Goal: Task Accomplishment & Management: Manage account settings

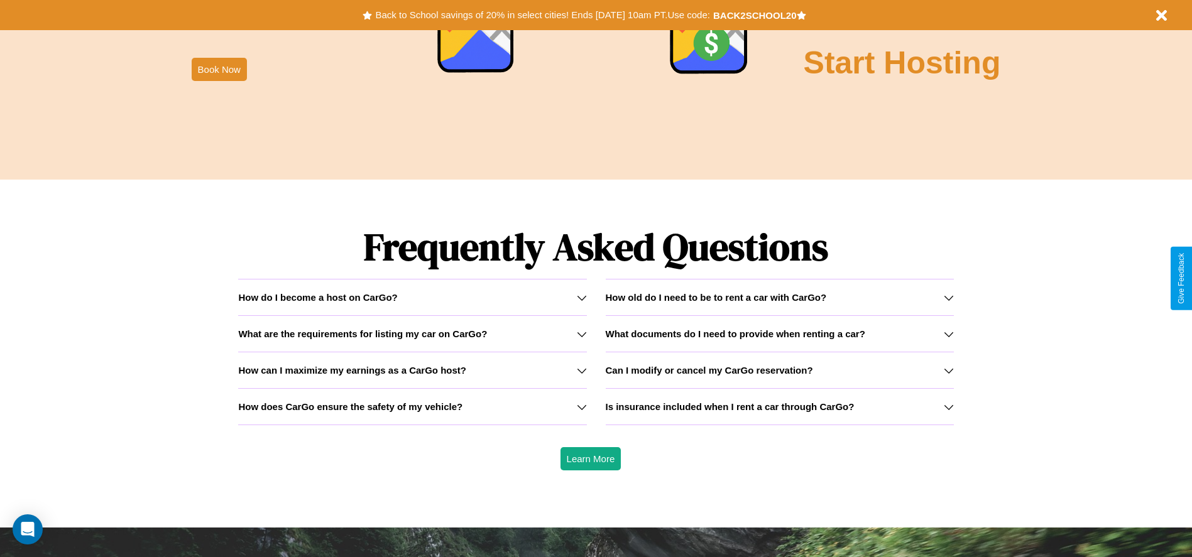
scroll to position [1803, 0]
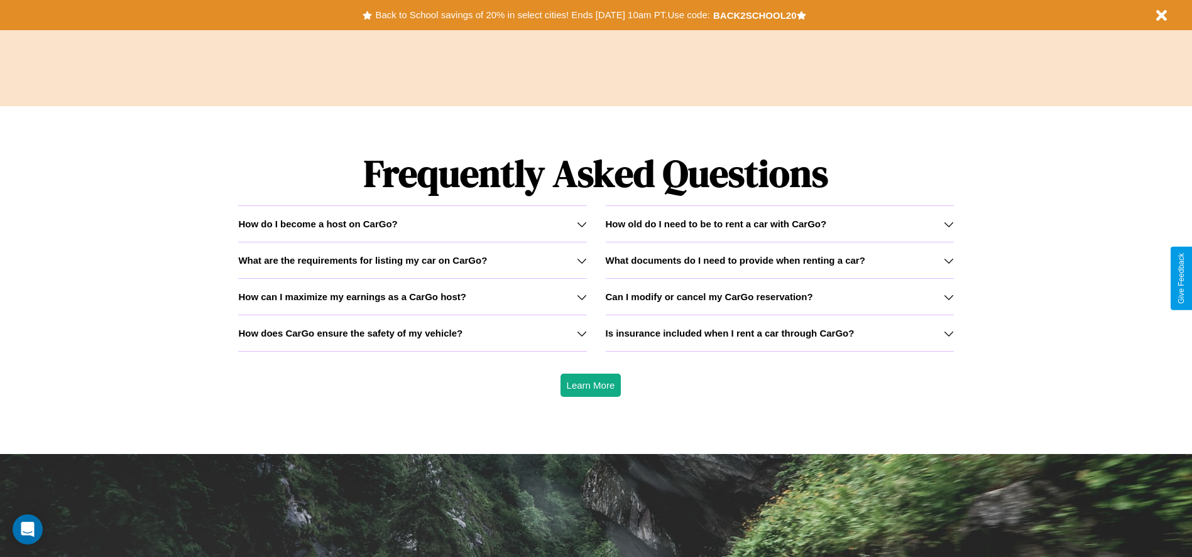
click at [412, 297] on h3 "How can I maximize my earnings as a CarGo host?" at bounding box center [352, 297] width 228 height 11
click at [779, 224] on h3 "How old do I need to be to rent a car with CarGo?" at bounding box center [716, 224] width 221 height 11
click at [412, 297] on h3 "How can I maximize my earnings as a CarGo host?" at bounding box center [352, 297] width 228 height 11
click at [779, 224] on h3 "How old do I need to be to rent a car with CarGo?" at bounding box center [716, 224] width 221 height 11
click at [948, 260] on icon at bounding box center [949, 261] width 10 height 10
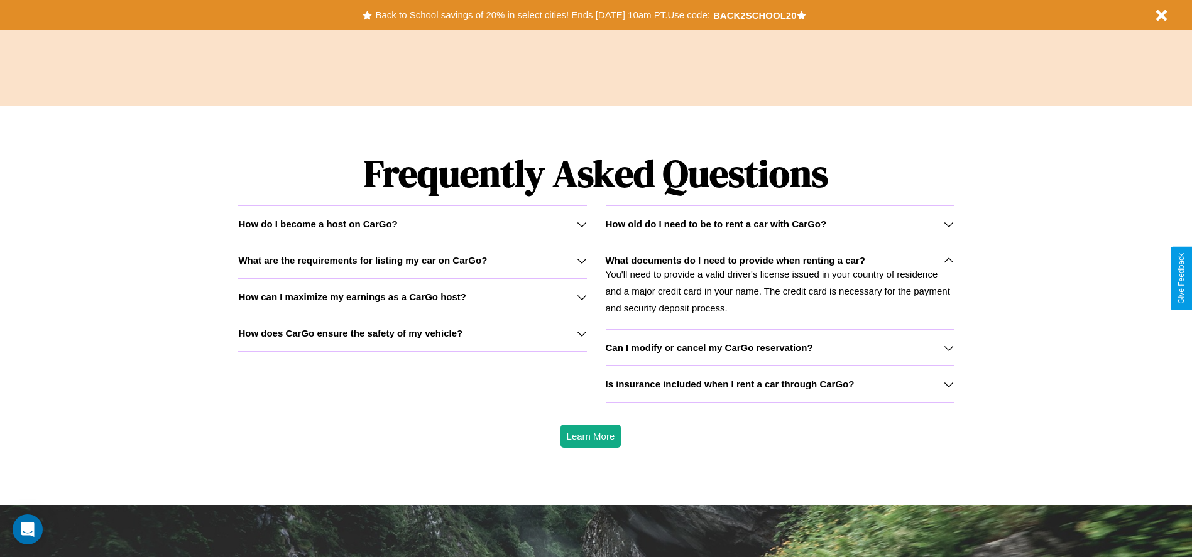
click at [779, 384] on h3 "Is insurance included when I rent a car through CarGo?" at bounding box center [730, 384] width 249 height 11
click at [779, 347] on h3 "Can I modify or cancel my CarGo reservation?" at bounding box center [709, 347] width 207 height 11
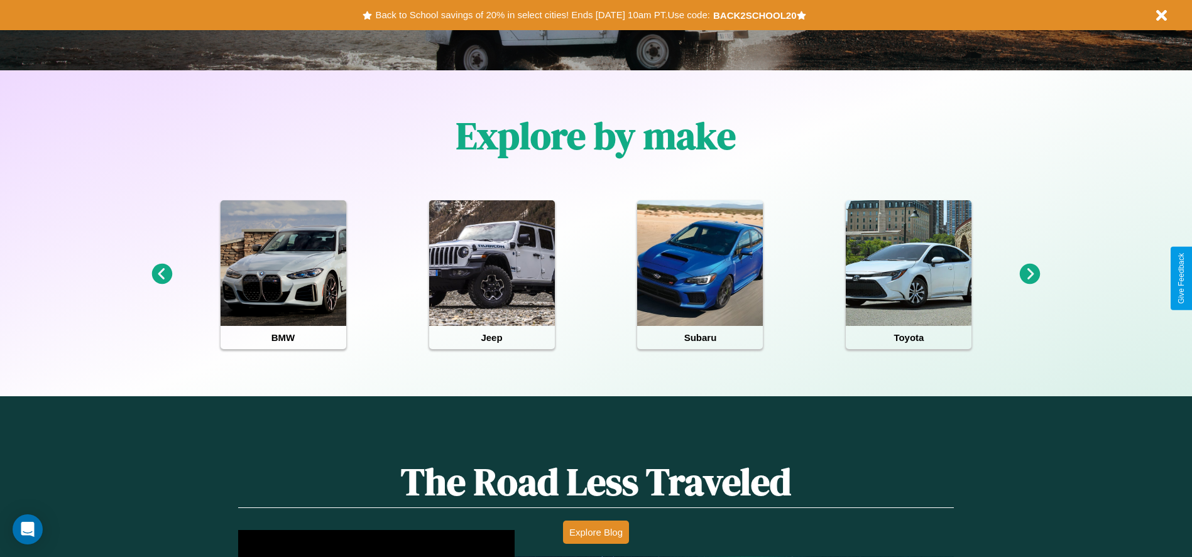
scroll to position [0, 0]
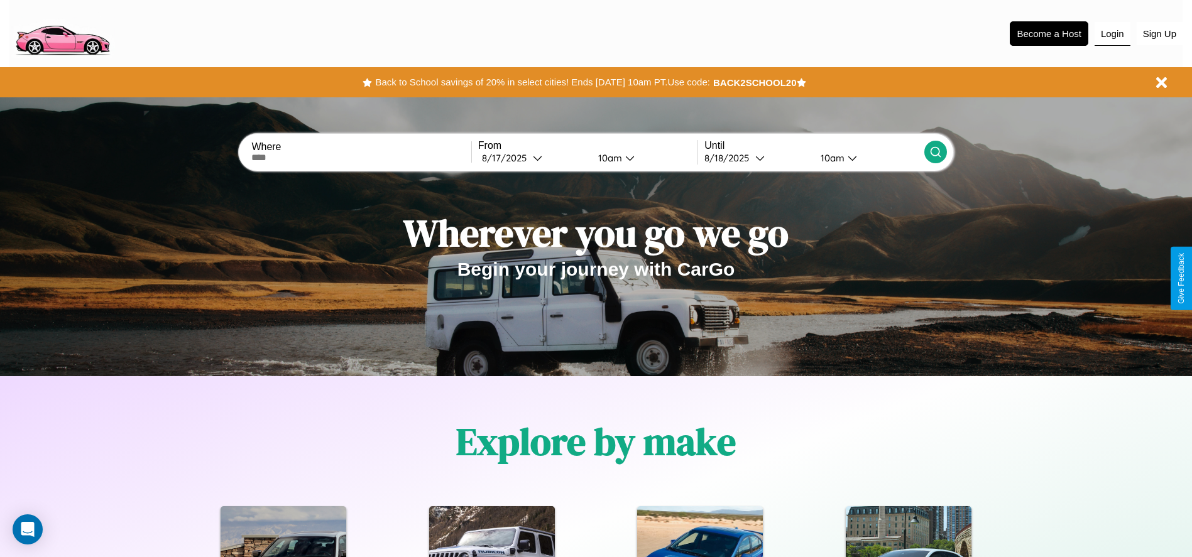
click at [1112, 33] on button "Login" at bounding box center [1113, 34] width 36 height 24
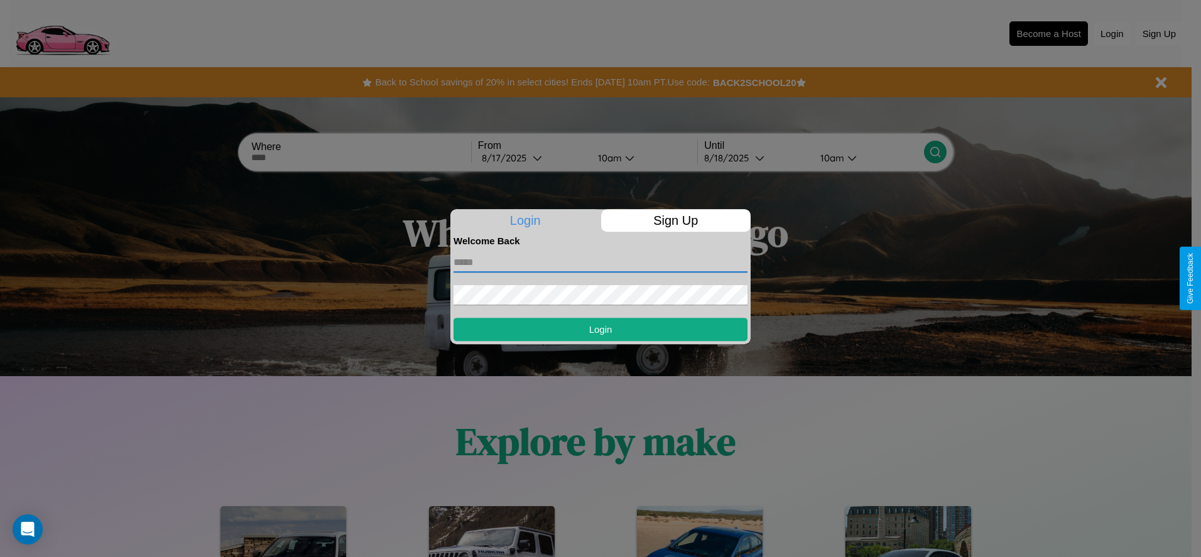
click at [601, 262] on input "text" at bounding box center [601, 263] width 294 height 20
type input "**********"
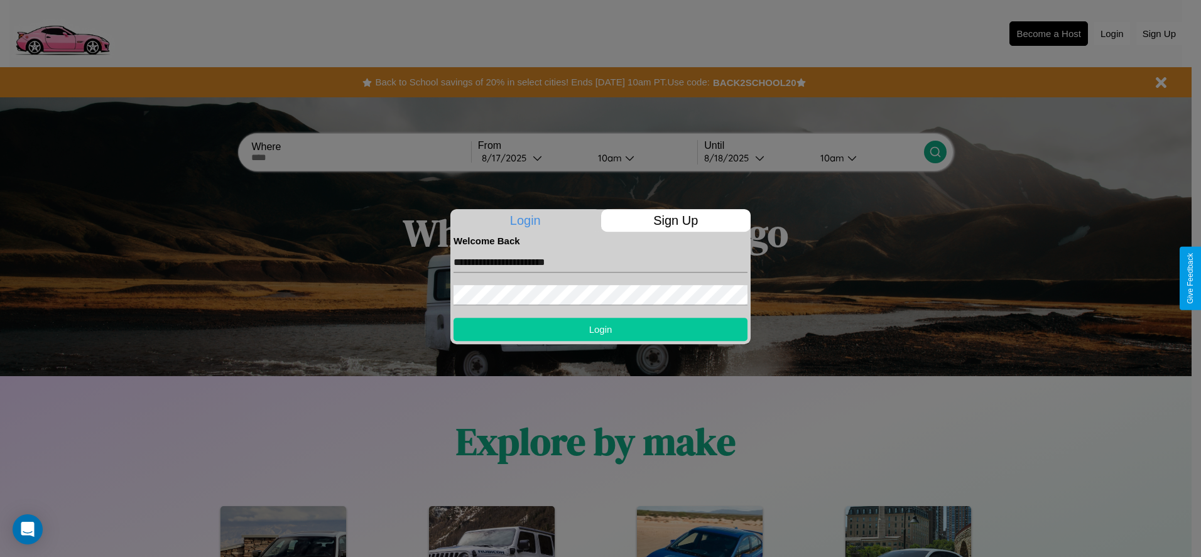
click at [601, 329] on button "Login" at bounding box center [601, 329] width 294 height 23
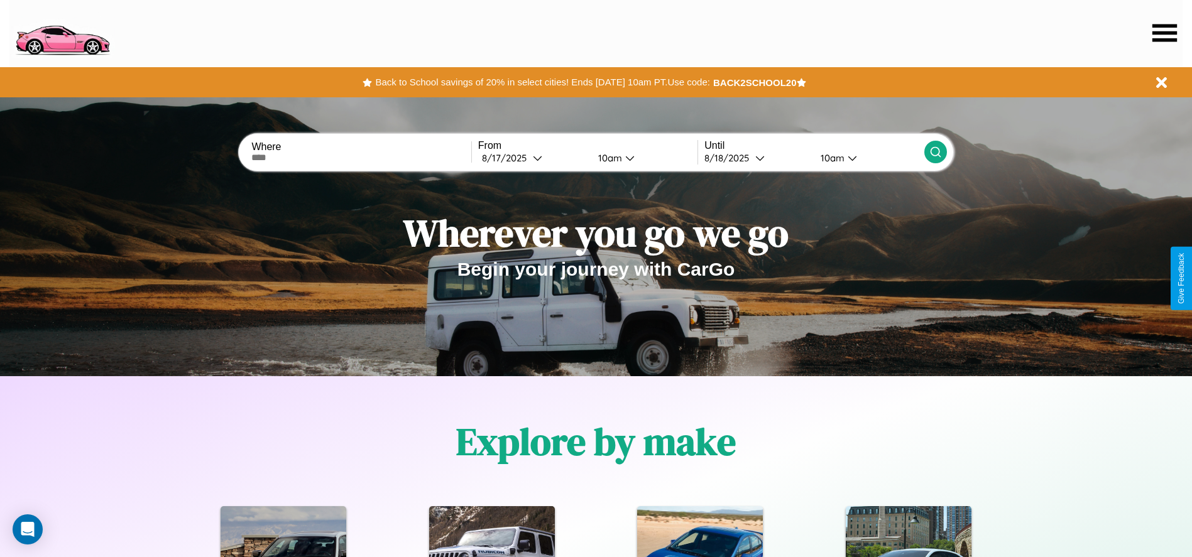
click at [1164, 33] on icon at bounding box center [1164, 33] width 25 height 18
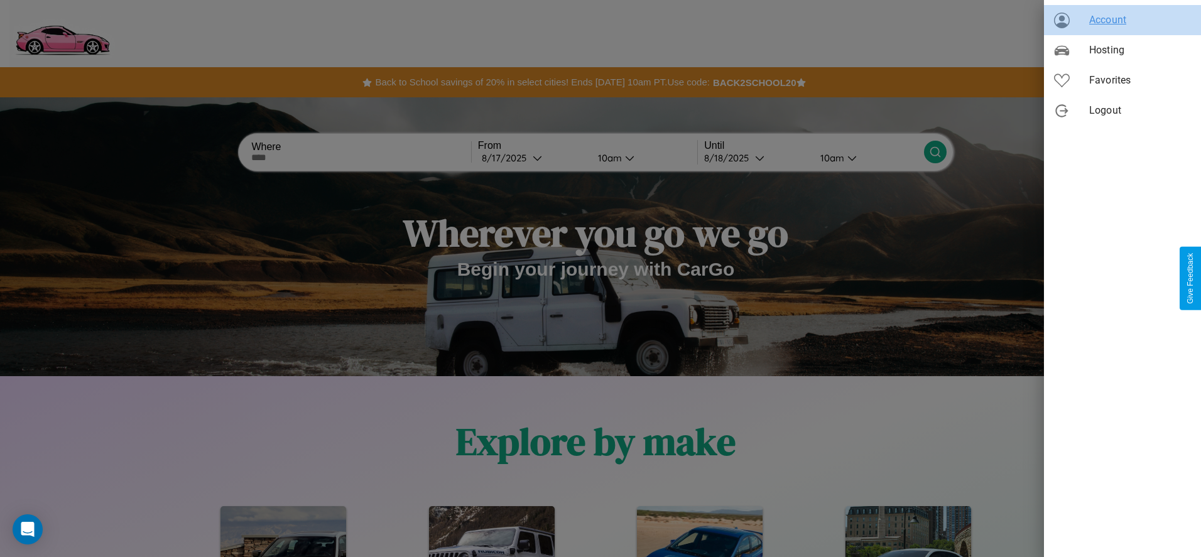
click at [1123, 20] on span "Account" at bounding box center [1141, 20] width 102 height 15
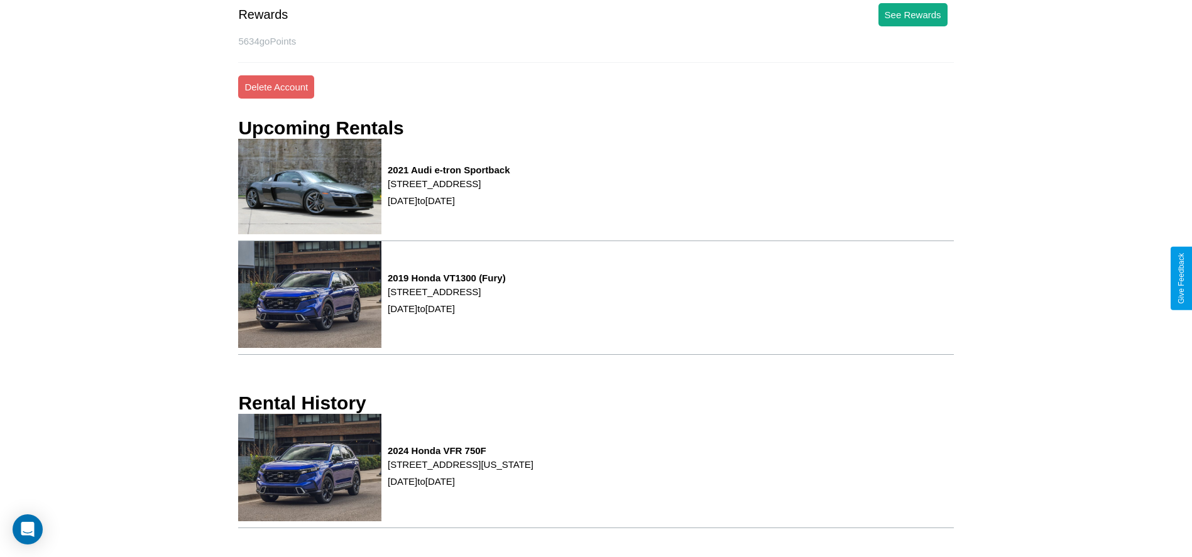
click at [932, 177] on div "2021 Audi e-tron Sportback [STREET_ADDRESS] [DATE] to [DATE]" at bounding box center [595, 190] width 715 height 102
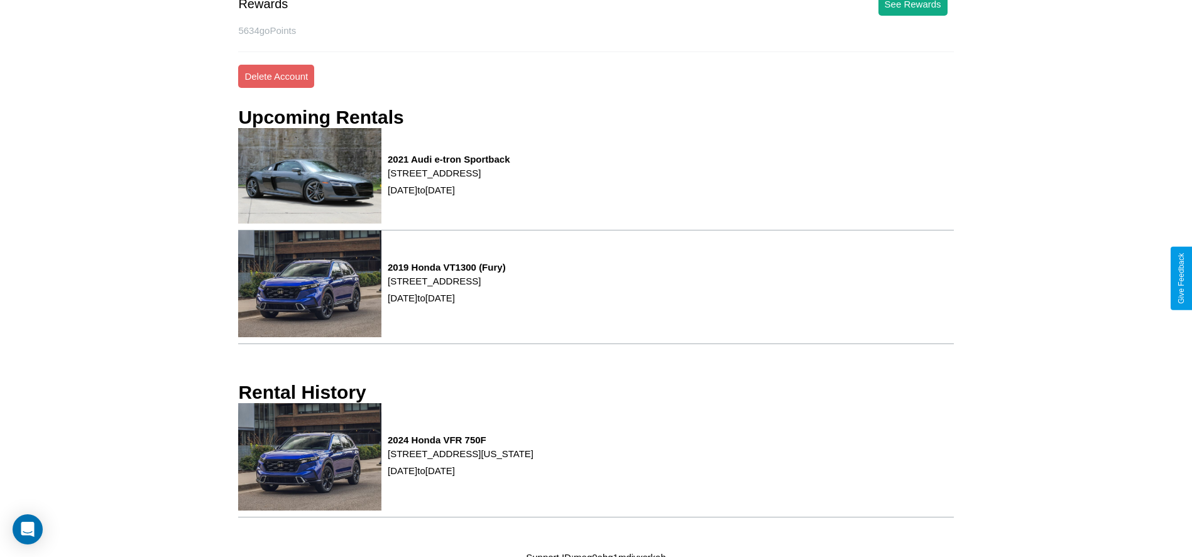
scroll to position [381, 0]
